Goal: Task Accomplishment & Management: Manage account settings

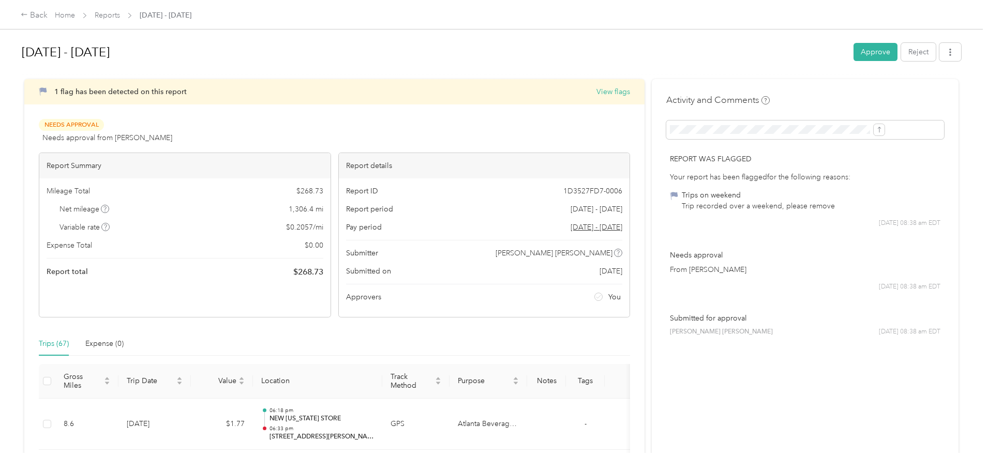
scroll to position [414, 0]
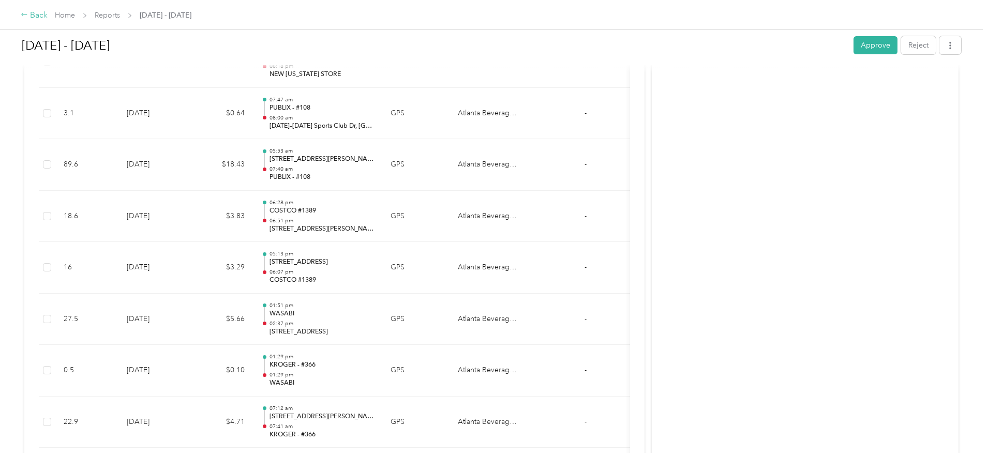
click at [28, 12] on icon at bounding box center [24, 14] width 7 height 7
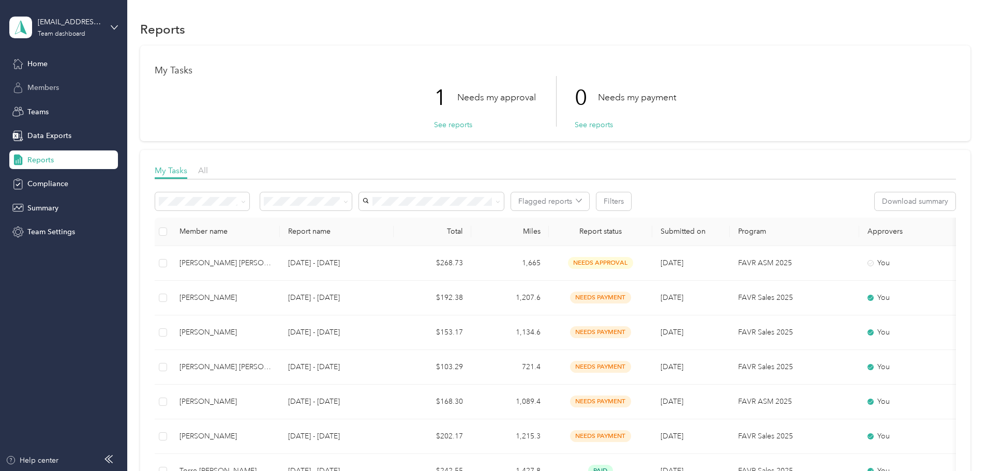
click at [46, 79] on div "Members" at bounding box center [63, 88] width 109 height 19
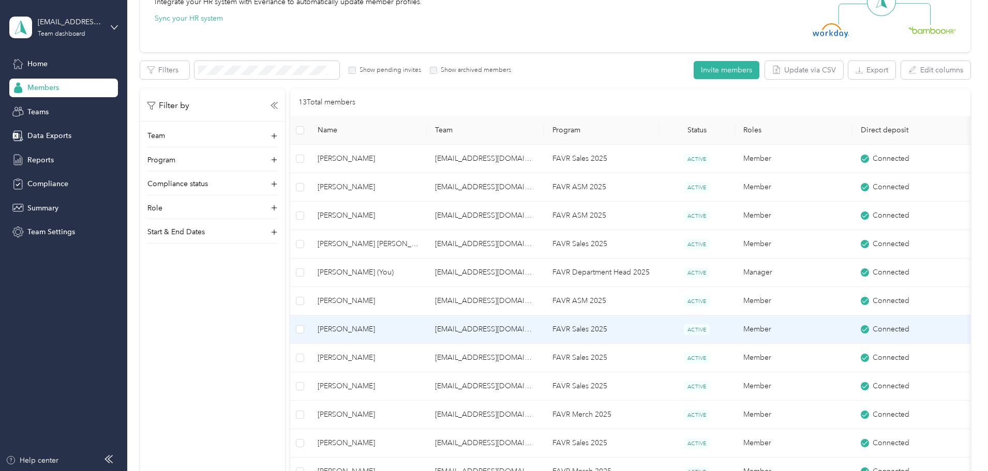
scroll to position [155, 0]
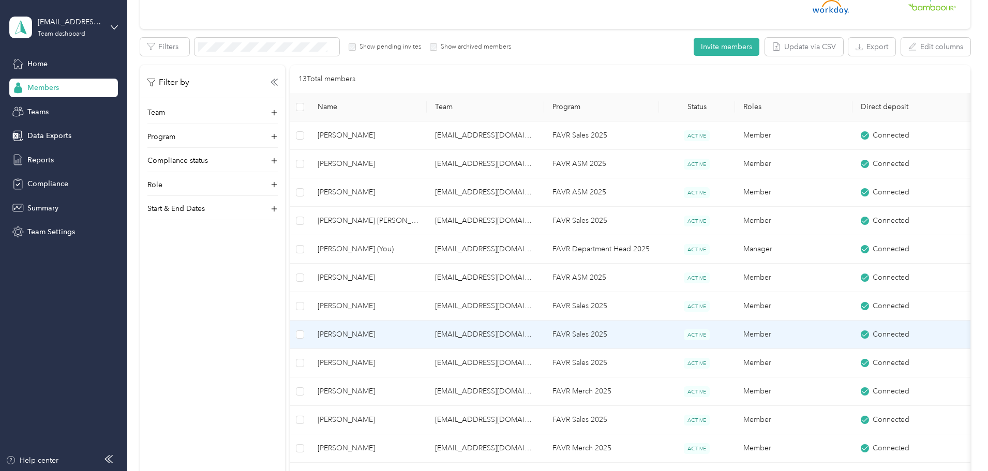
click at [427, 345] on td "[PERSON_NAME]" at bounding box center [367, 335] width 117 height 28
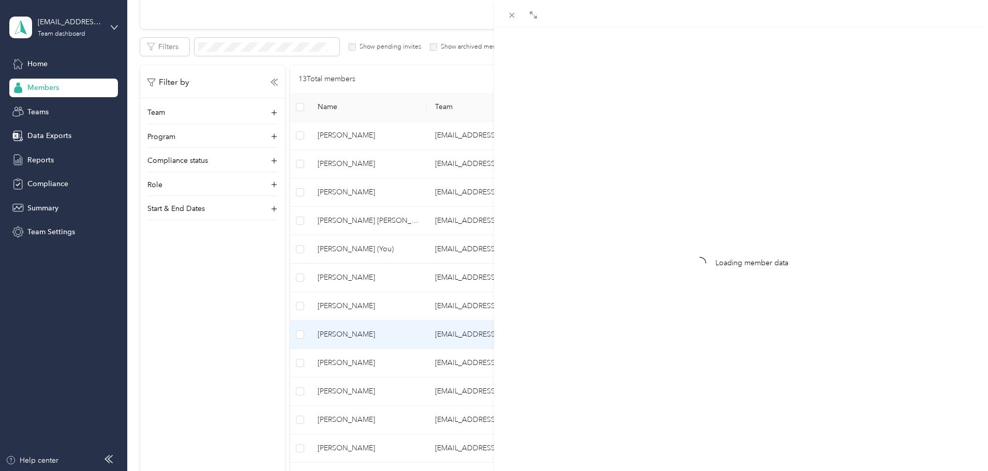
click at [431, 340] on div "Loading member data" at bounding box center [494, 235] width 988 height 471
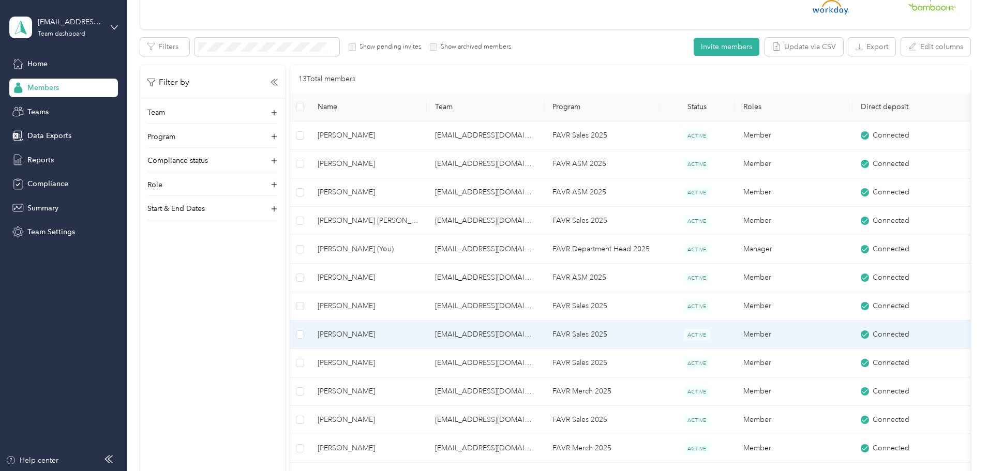
click at [418, 336] on span "[PERSON_NAME]" at bounding box center [368, 334] width 101 height 11
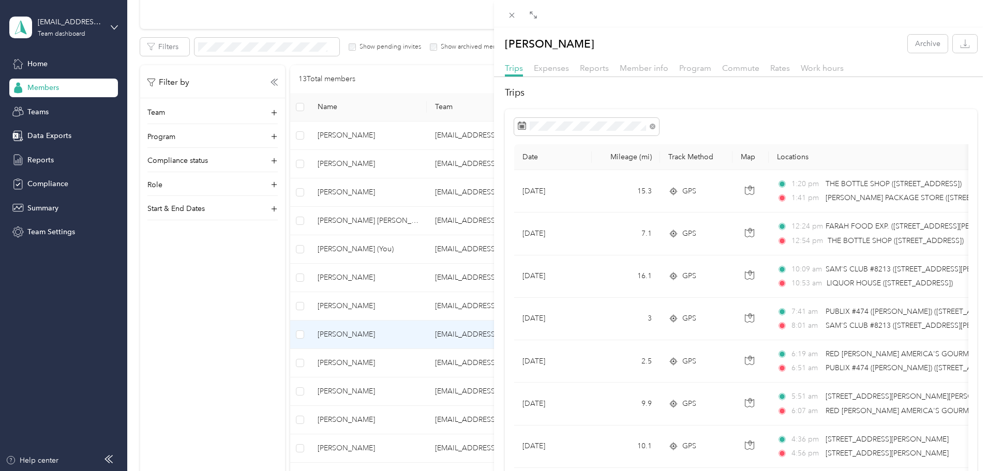
click at [420, 137] on div "[PERSON_NAME] Archive Trips Expenses Reports Member info Program Commute Rates …" at bounding box center [494, 235] width 988 height 471
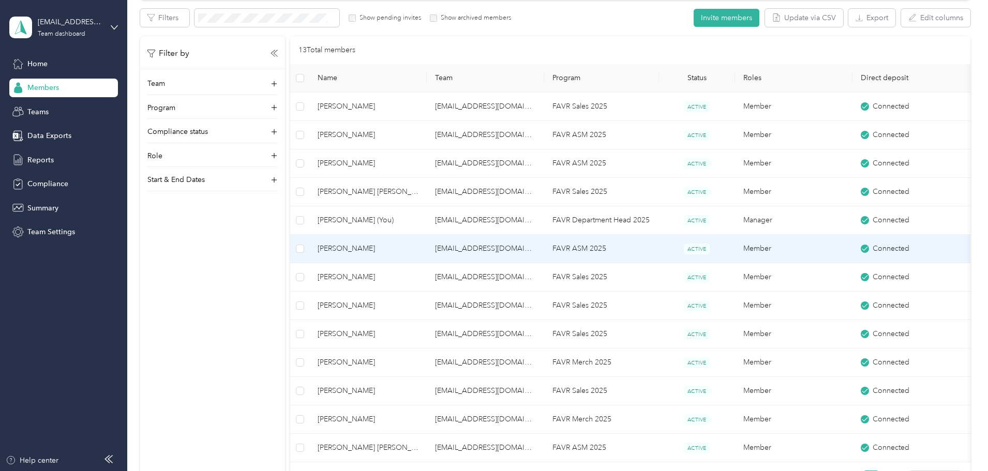
scroll to position [207, 0]
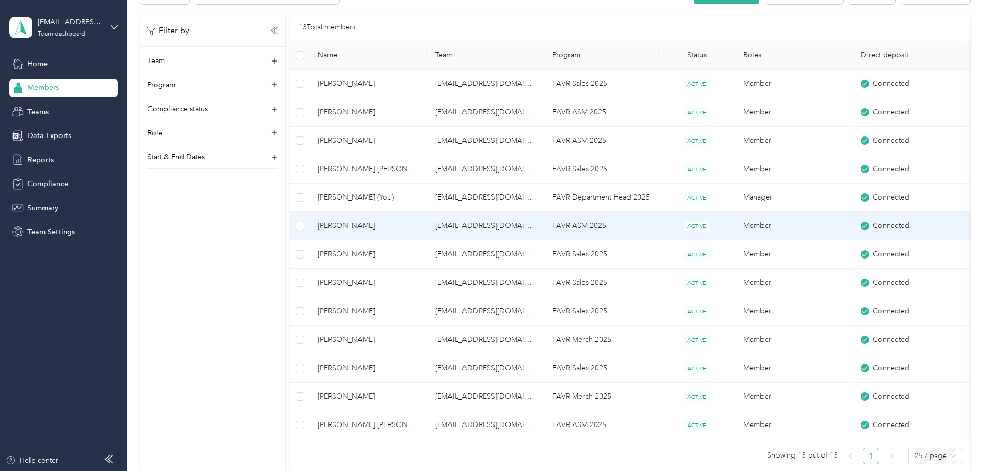
click at [418, 230] on span "[PERSON_NAME]" at bounding box center [368, 225] width 101 height 11
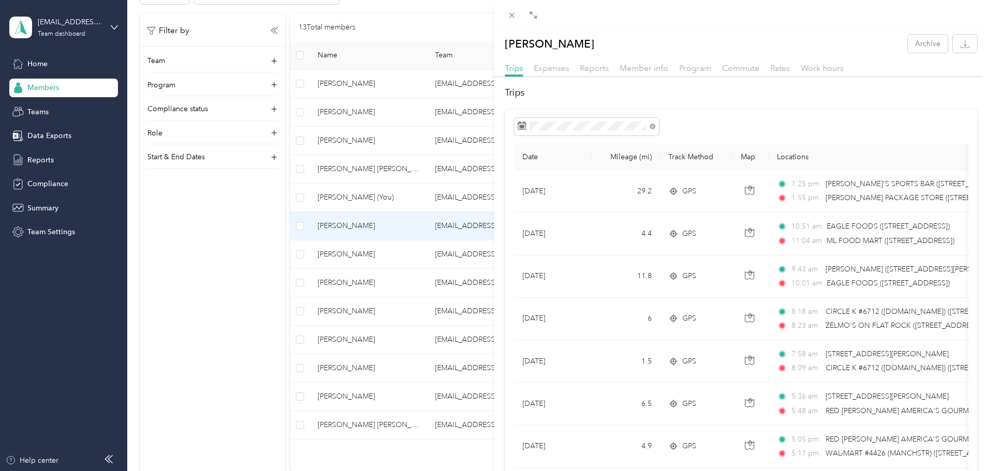
click at [413, 144] on div "[PERSON_NAME] Archive Trips Expenses Reports Member info Program Commute Rates …" at bounding box center [494, 235] width 988 height 471
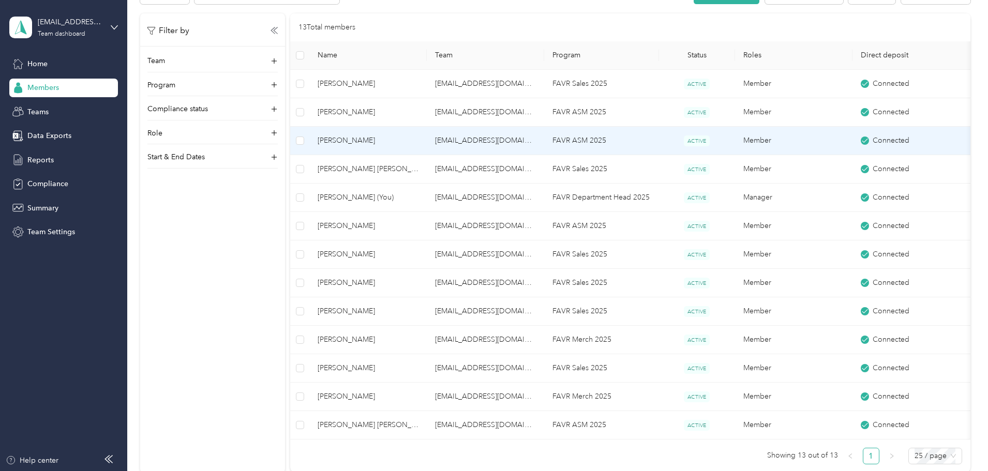
click at [418, 142] on span "[PERSON_NAME]" at bounding box center [368, 140] width 101 height 11
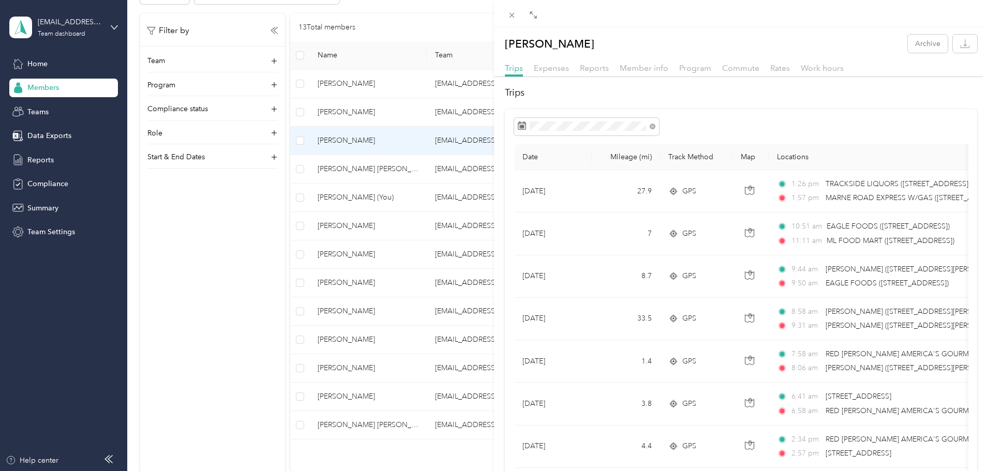
click at [433, 169] on div "[PERSON_NAME] Archive Trips Expenses Reports Member info Program Commute Rates …" at bounding box center [494, 235] width 988 height 471
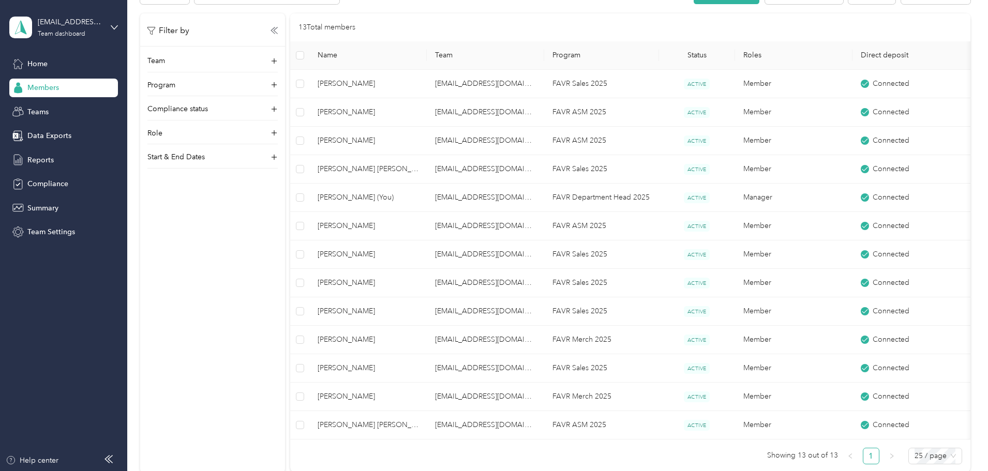
click at [433, 169] on div at bounding box center [494, 235] width 988 height 471
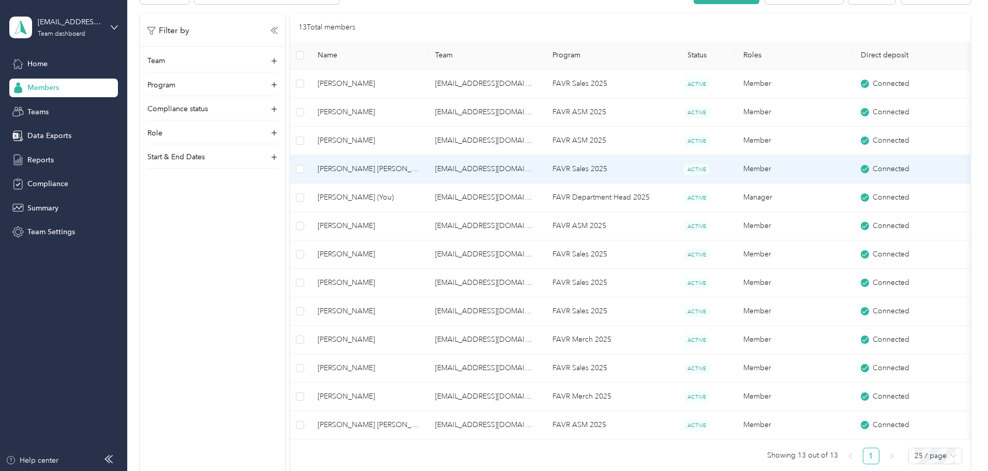
click at [418, 169] on span "[PERSON_NAME] [PERSON_NAME]" at bounding box center [368, 168] width 101 height 11
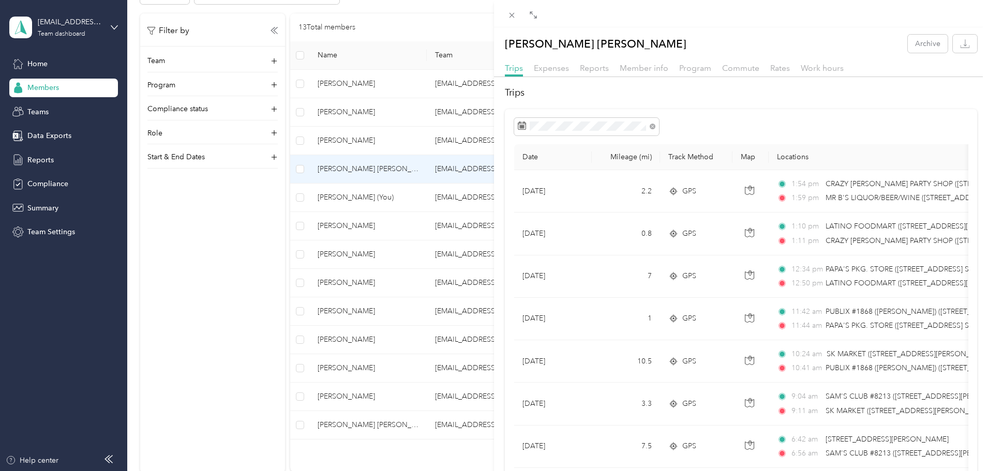
click at [425, 368] on div "[PERSON_NAME] [PERSON_NAME] Archive Trips Expenses Reports Member info Program …" at bounding box center [494, 235] width 988 height 471
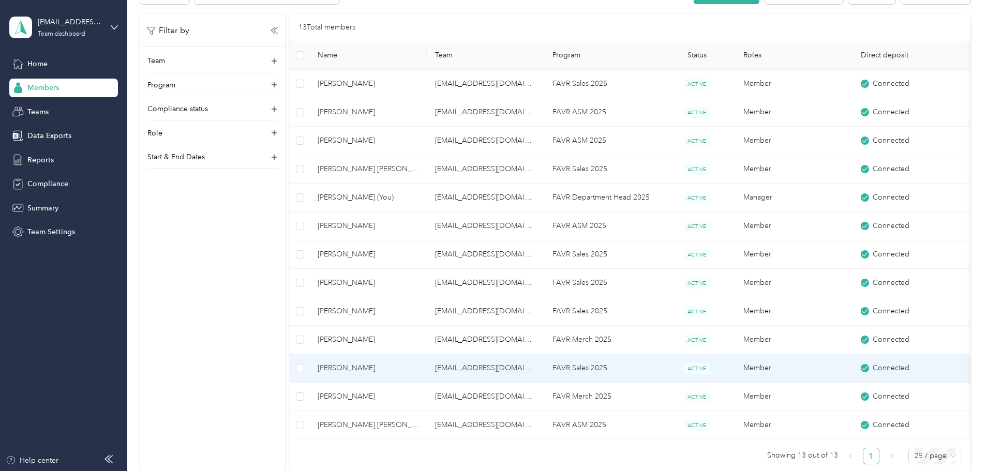
click at [418, 368] on span "[PERSON_NAME]" at bounding box center [368, 367] width 101 height 11
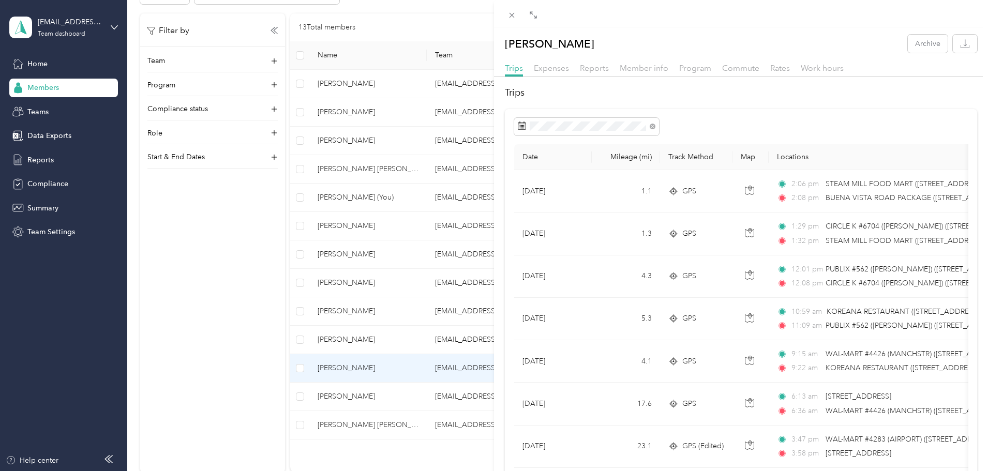
click at [446, 257] on div "[PERSON_NAME] Archive Trips Expenses Reports Member info Program Commute Rates …" at bounding box center [494, 235] width 988 height 471
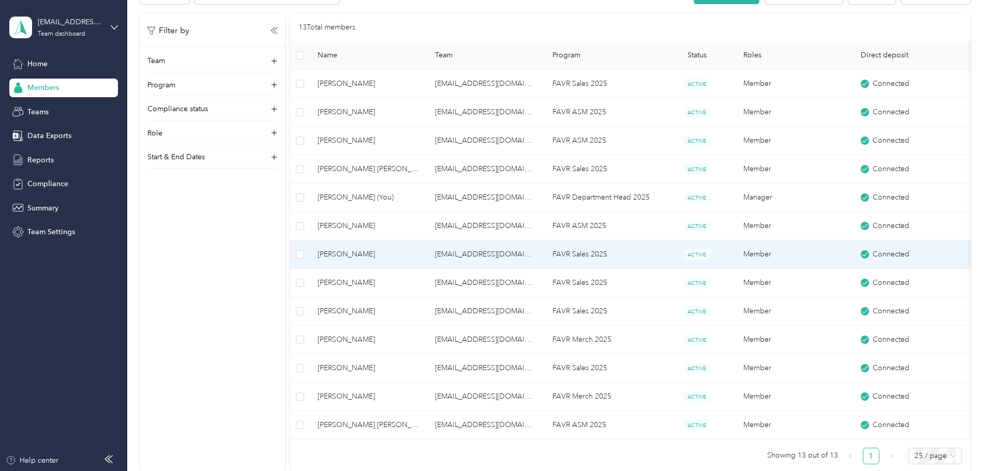
click at [418, 255] on span "[PERSON_NAME]" at bounding box center [368, 254] width 101 height 11
